Goal: Find contact information: Find contact information

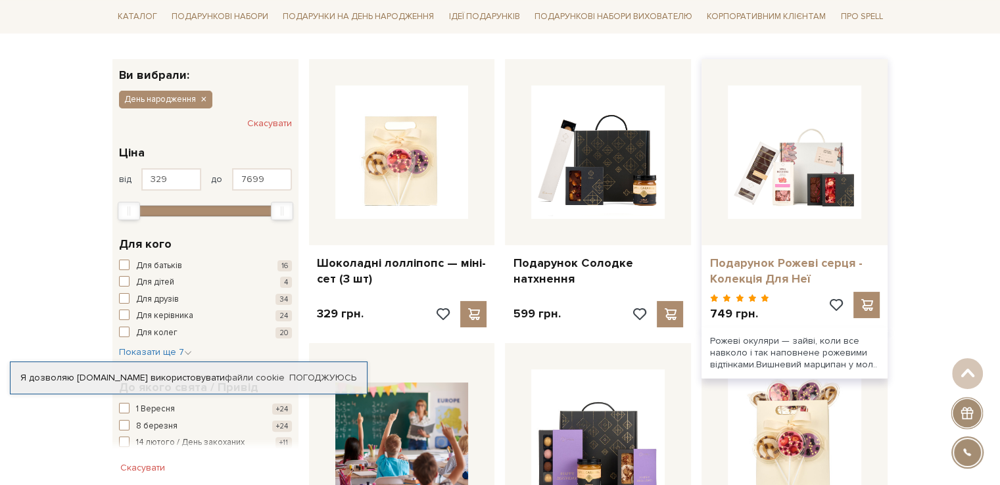
click at [791, 272] on link "Подарунок Рожеві серця - Колекція Для Неї" at bounding box center [795, 271] width 170 height 31
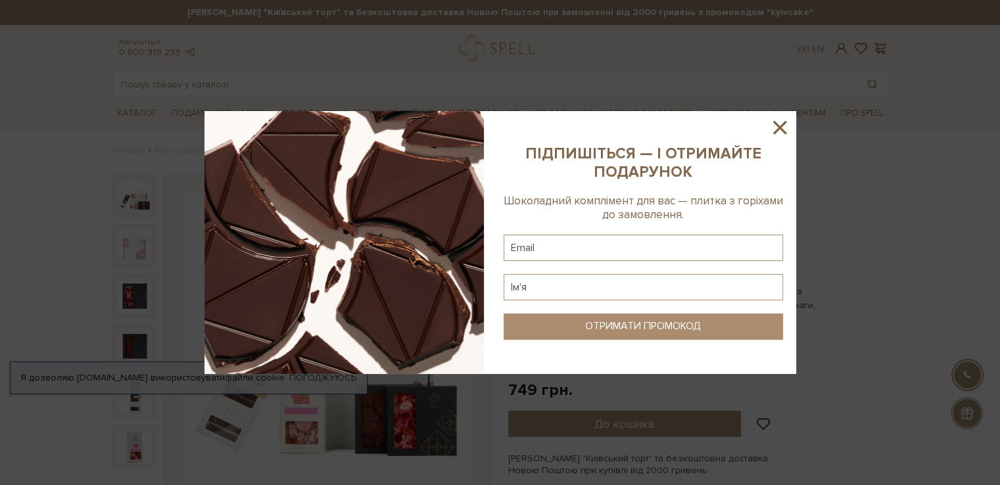
click at [779, 130] on icon at bounding box center [779, 127] width 13 height 13
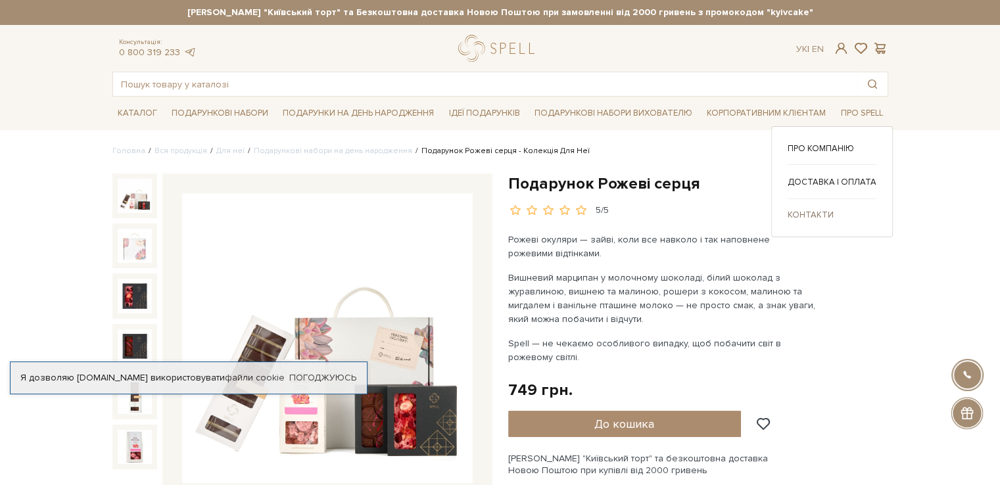
click at [810, 216] on link "Контакти" at bounding box center [832, 215] width 89 height 12
